Goal: Transaction & Acquisition: Purchase product/service

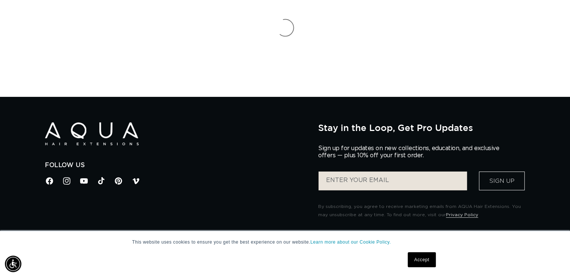
scroll to position [57, 0]
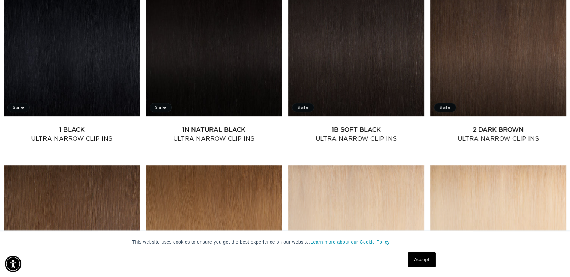
scroll to position [324, 0]
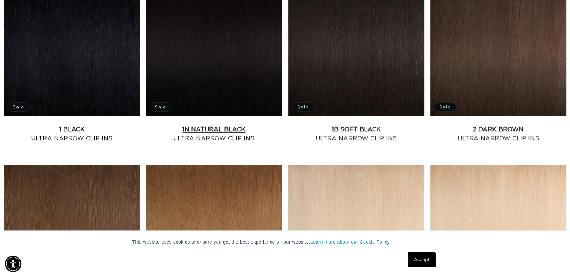
click at [170, 125] on link "1N Natural Black Ultra Narrow Clip Ins" at bounding box center [214, 134] width 136 height 18
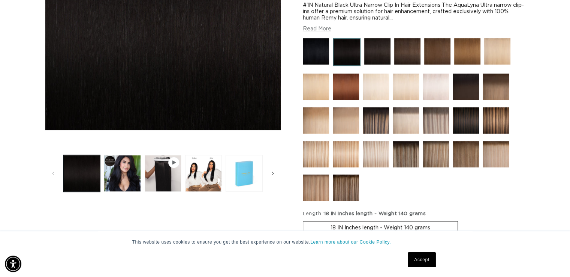
scroll to position [188, 0]
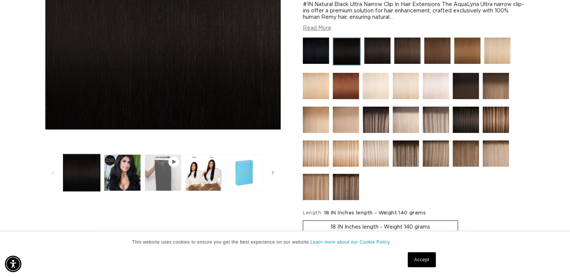
click at [170, 174] on button "Play video 1 in gallery view" at bounding box center [163, 172] width 37 height 37
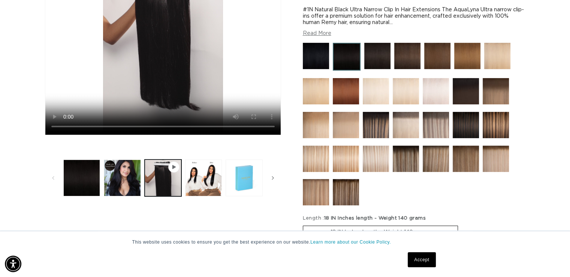
scroll to position [0, 0]
click at [352, 189] on img at bounding box center [346, 192] width 26 height 26
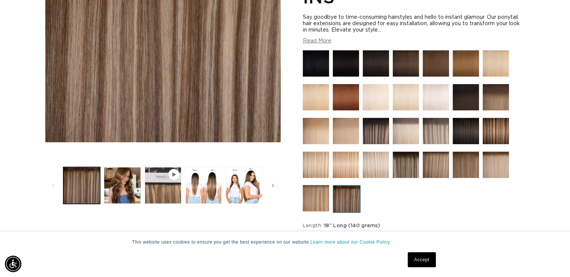
click at [344, 163] on img at bounding box center [346, 165] width 26 height 26
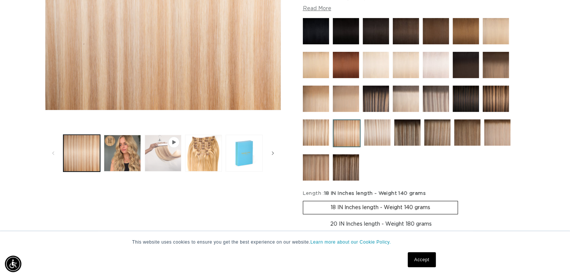
scroll to position [0, 517]
click at [159, 151] on button "Play video 1 in gallery view" at bounding box center [163, 153] width 37 height 37
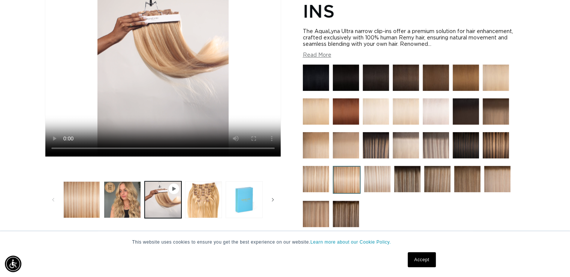
scroll to position [161, 0]
click at [206, 197] on button "Load image 3 in gallery view" at bounding box center [203, 199] width 37 height 37
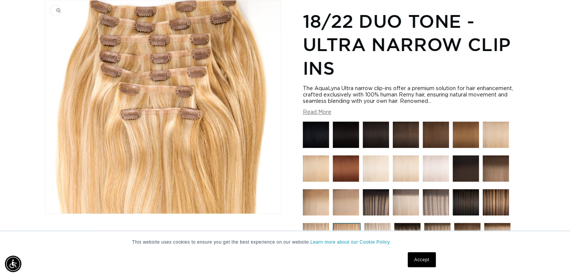
scroll to position [0, 0]
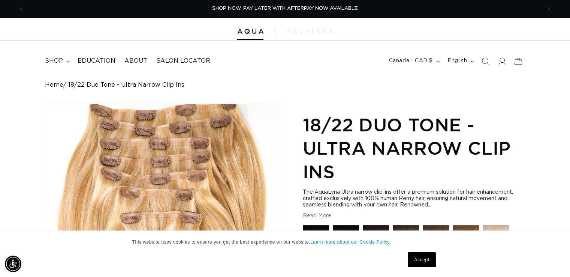
click at [296, 30] on img at bounding box center [310, 31] width 47 height 5
